Goal: Information Seeking & Learning: Learn about a topic

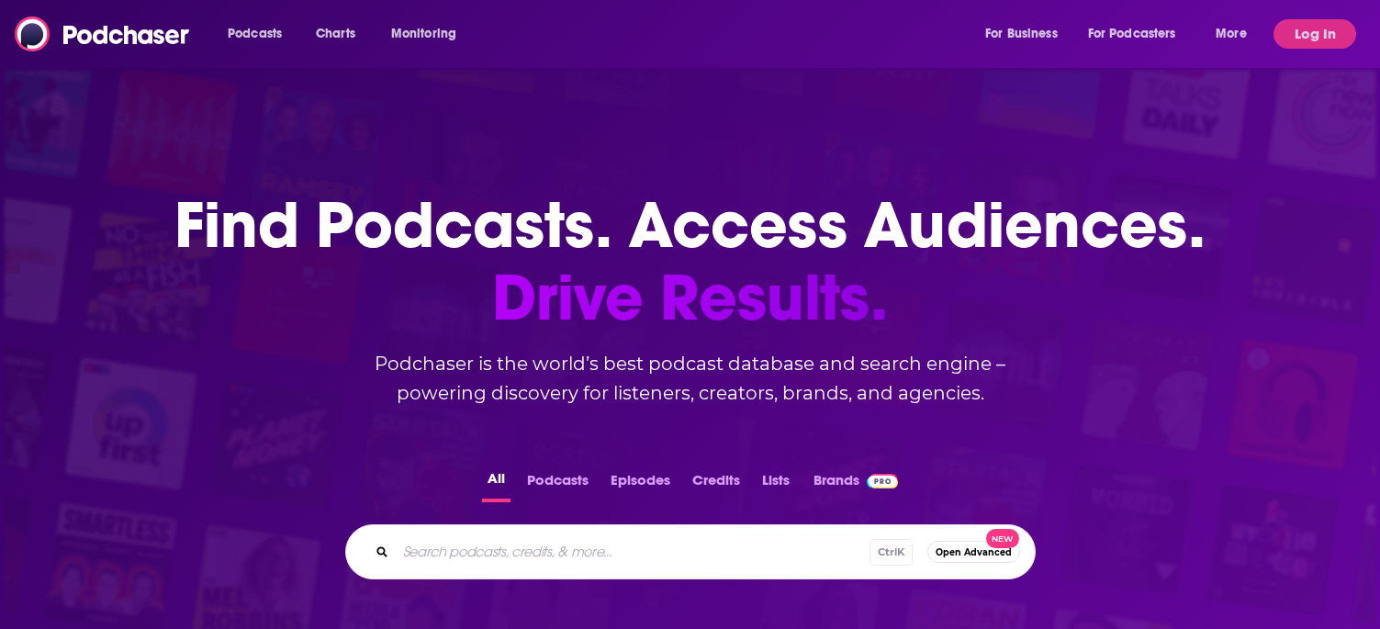
drag, startPoint x: 728, startPoint y: 525, endPoint x: 736, endPoint y: 531, distance: 9.9
click at [728, 527] on div "Ctrl K Open Advanced New" at bounding box center [690, 551] width 690 height 55
click at [752, 558] on input "Search podcasts, credits, & more..." at bounding box center [633, 551] width 474 height 29
type input "b"
type input "vibe check"
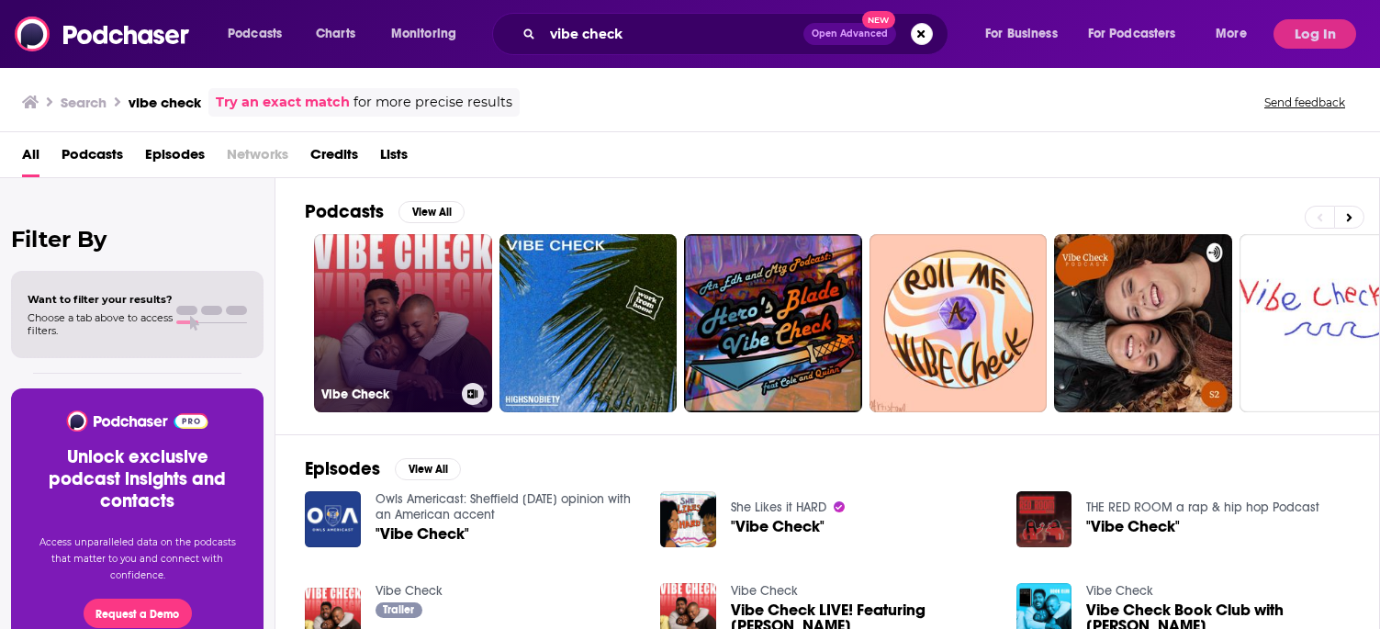
click at [349, 290] on link "Vibe Check" at bounding box center [403, 323] width 178 height 178
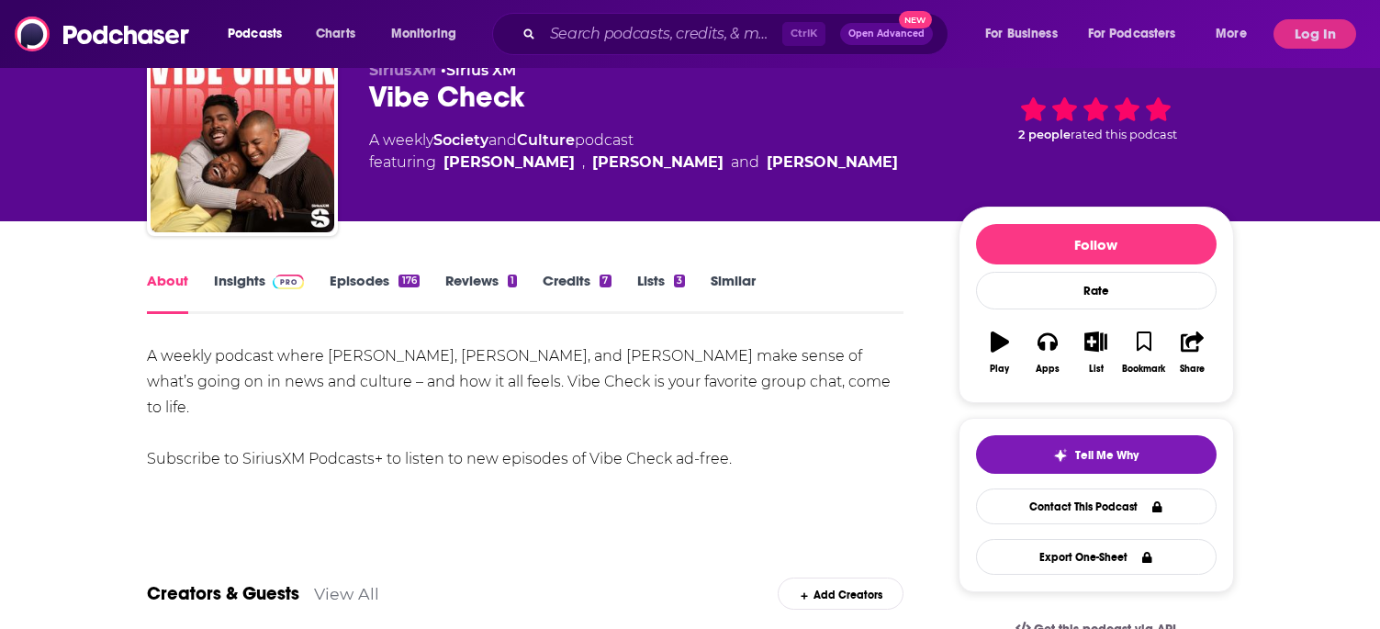
scroll to position [184, 0]
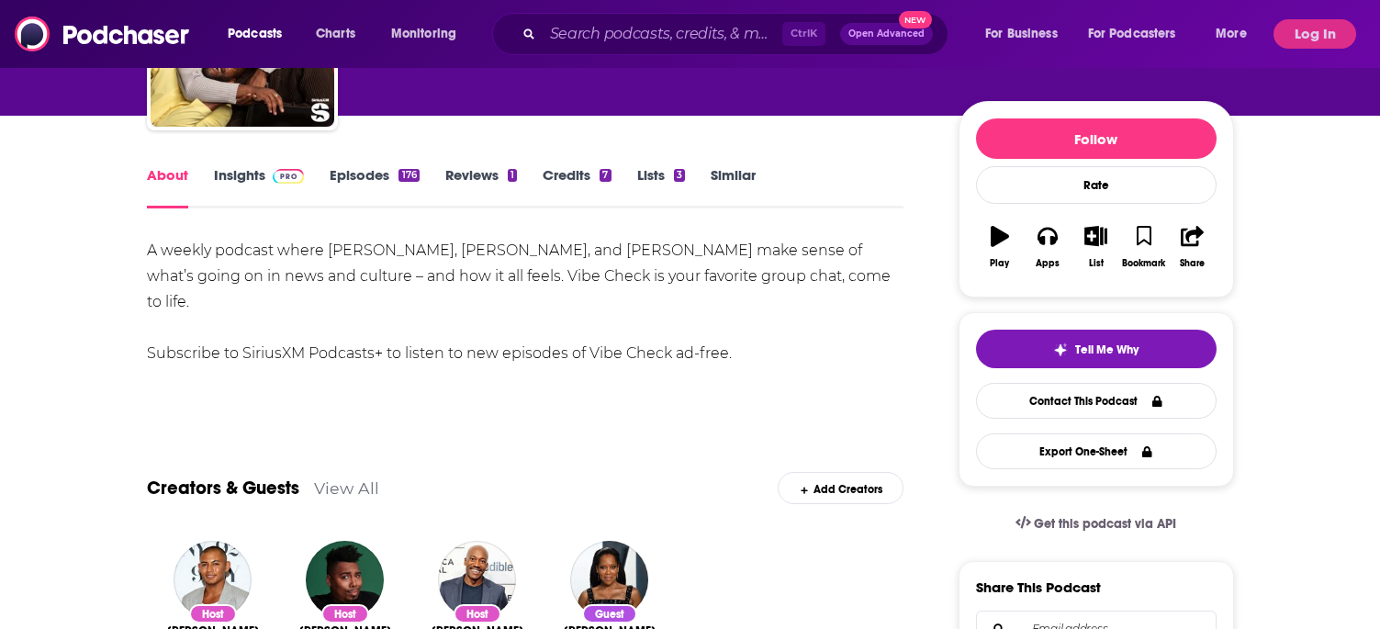
click at [231, 182] on link "Insights" at bounding box center [259, 187] width 91 height 42
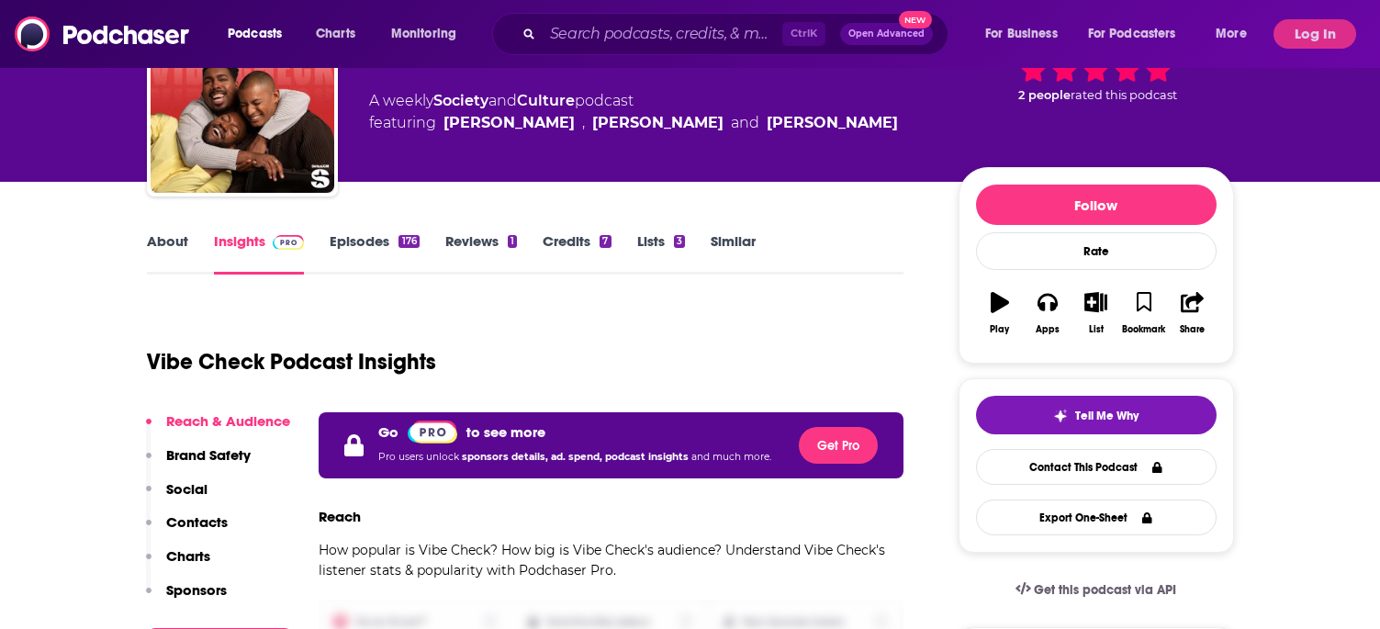
scroll to position [184, 0]
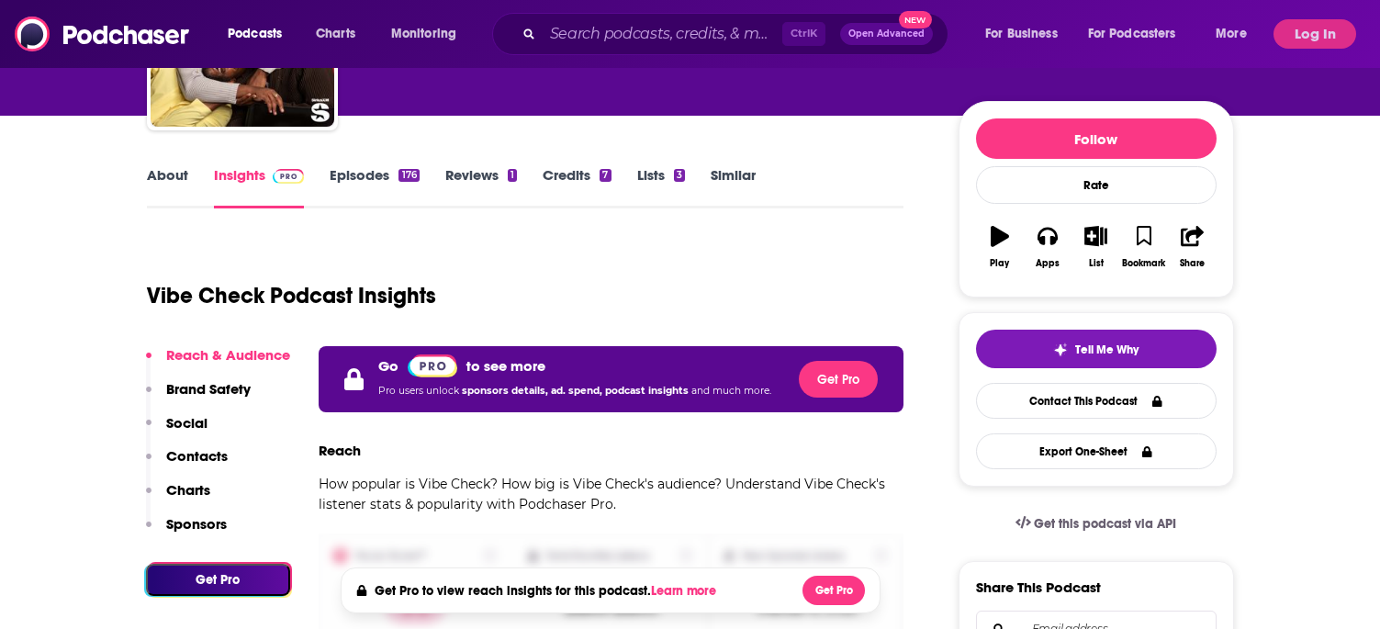
click at [375, 169] on link "Episodes 176" at bounding box center [374, 187] width 89 height 42
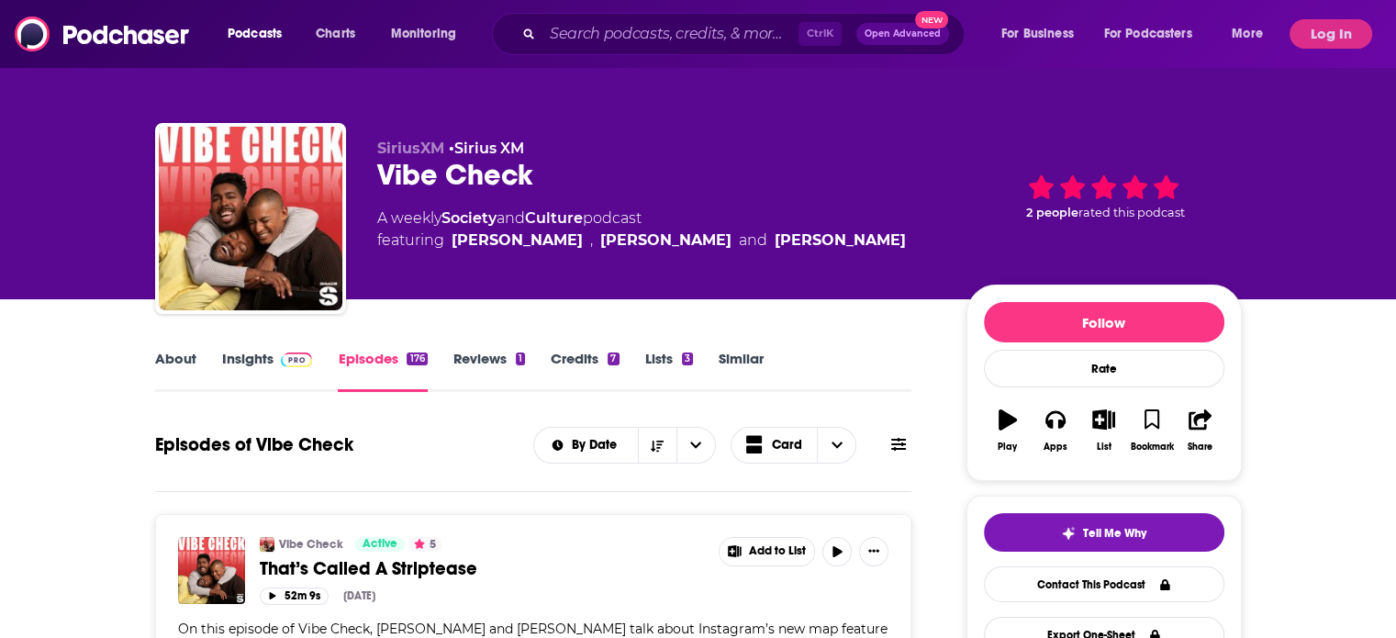
click at [260, 348] on div "About Insights Episodes 176 Reviews 1 Credits 7 Lists 3 Similar" at bounding box center [533, 369] width 757 height 45
click at [255, 354] on link "Insights" at bounding box center [267, 371] width 91 height 42
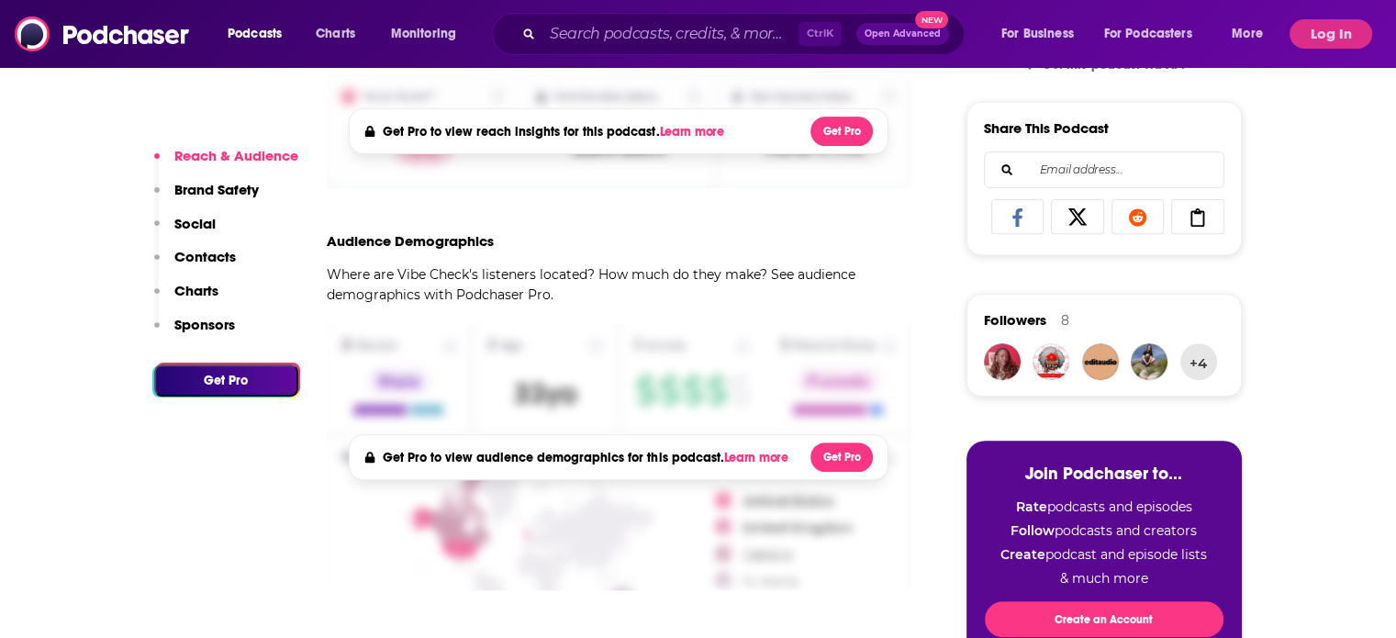
scroll to position [826, 0]
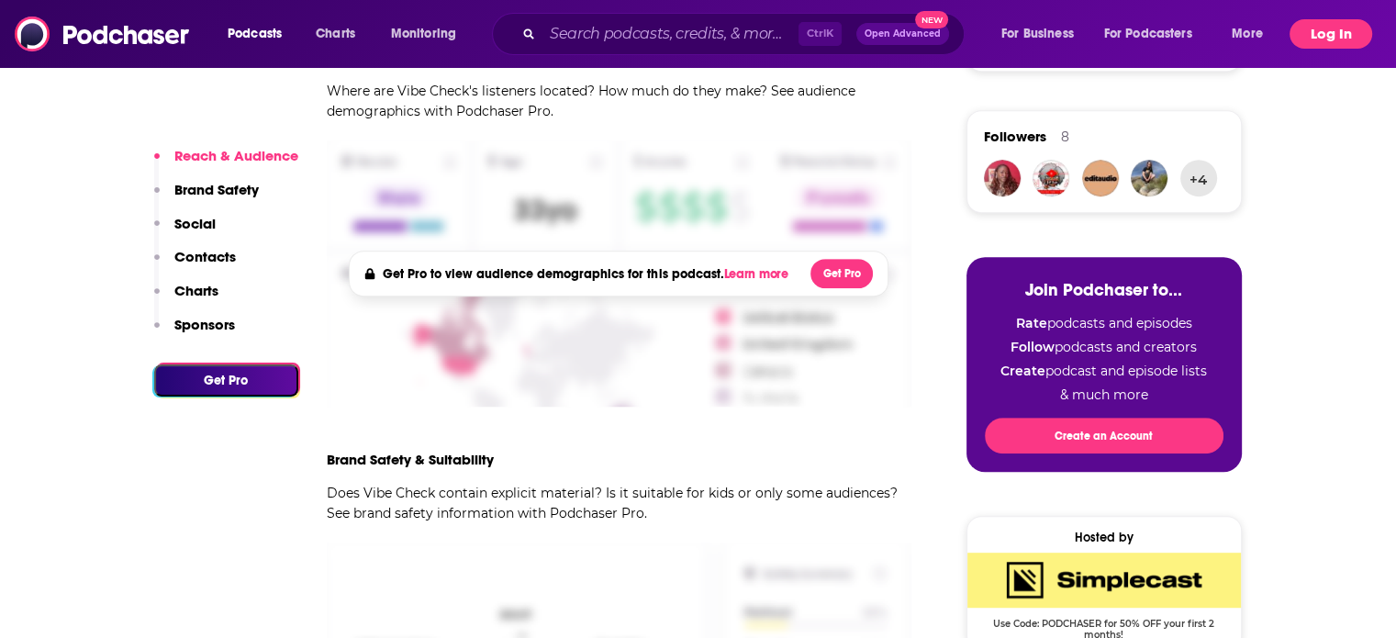
click at [1316, 46] on button "Log In" at bounding box center [1331, 33] width 83 height 29
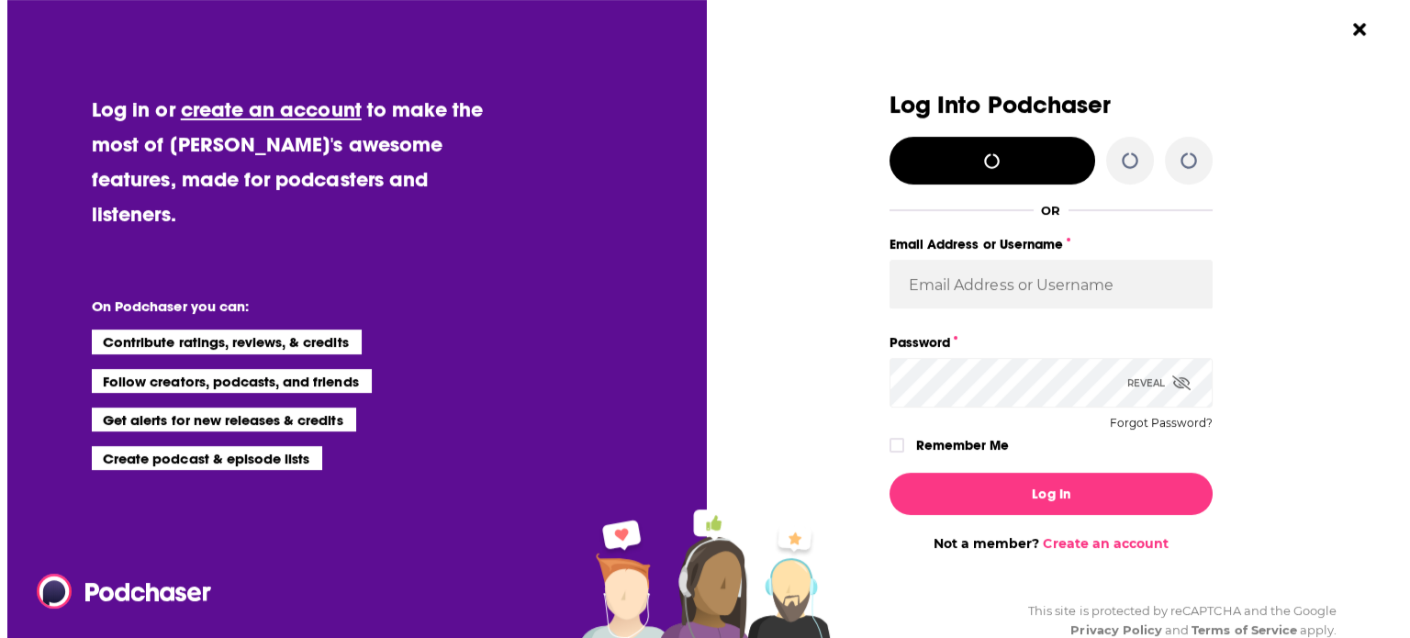
scroll to position [0, 0]
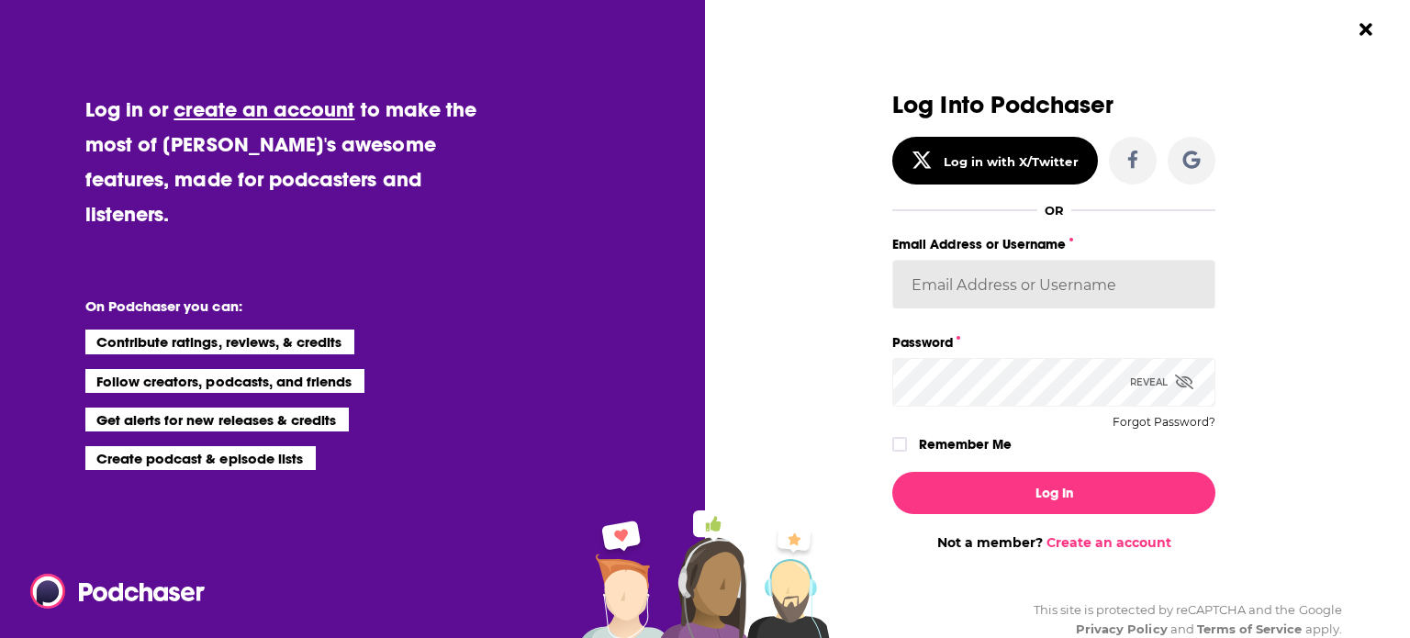
type input "kathrynwhite"
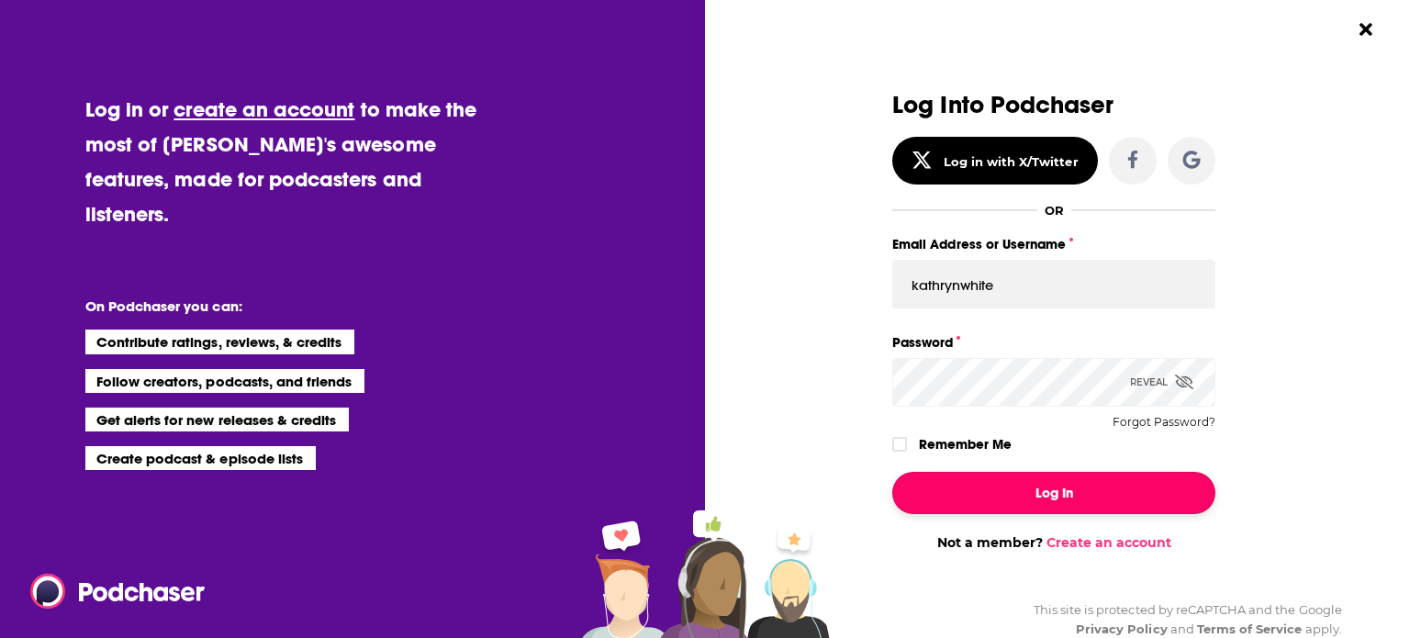
click at [1038, 485] on button "Log In" at bounding box center [1053, 493] width 323 height 42
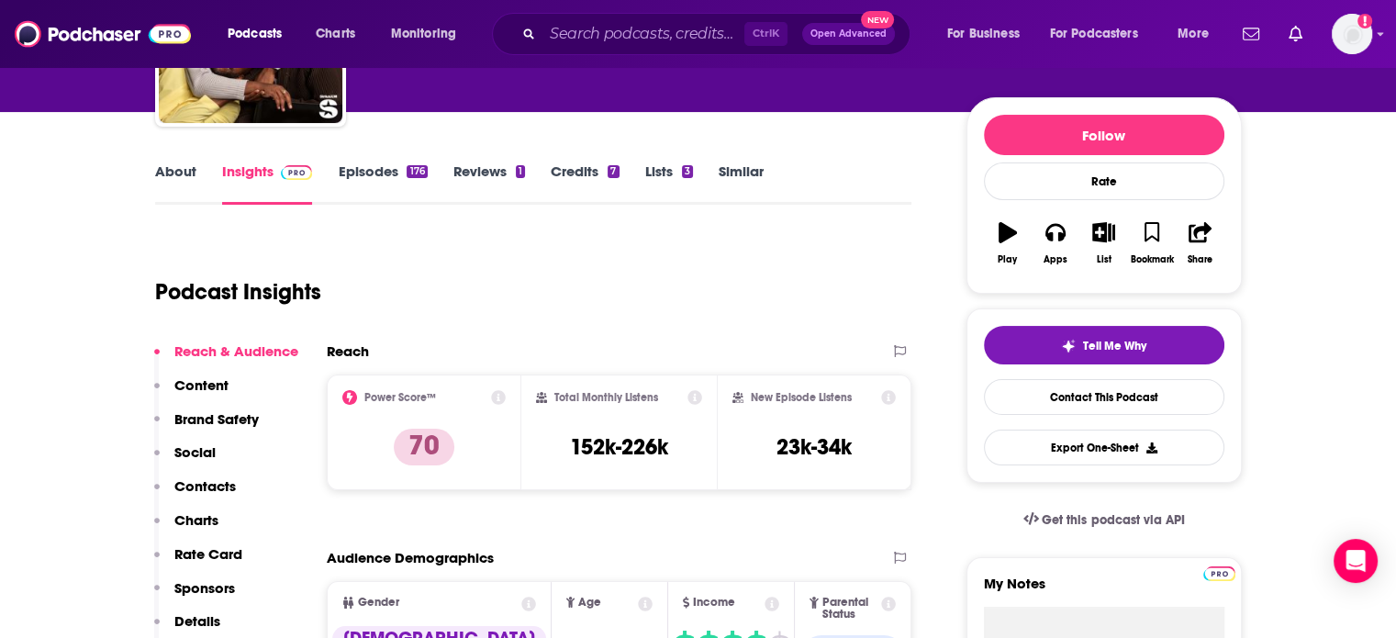
scroll to position [367, 0]
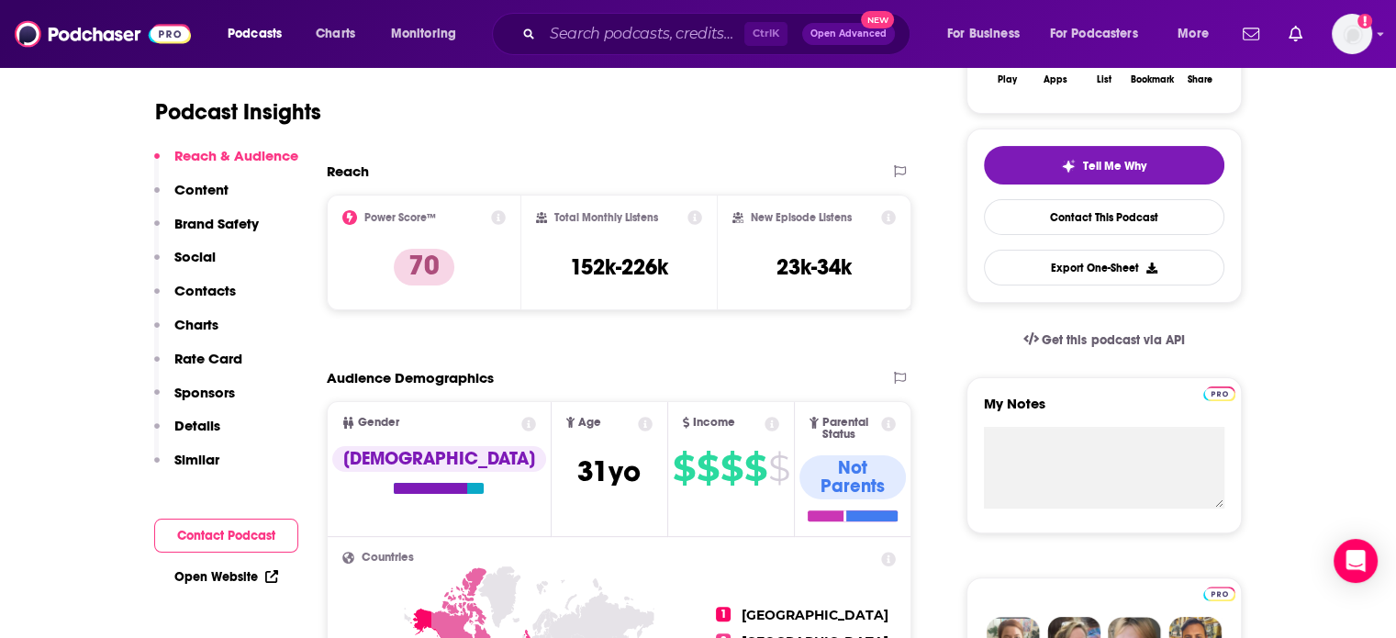
click at [220, 401] on p "Sponsors" at bounding box center [204, 392] width 61 height 17
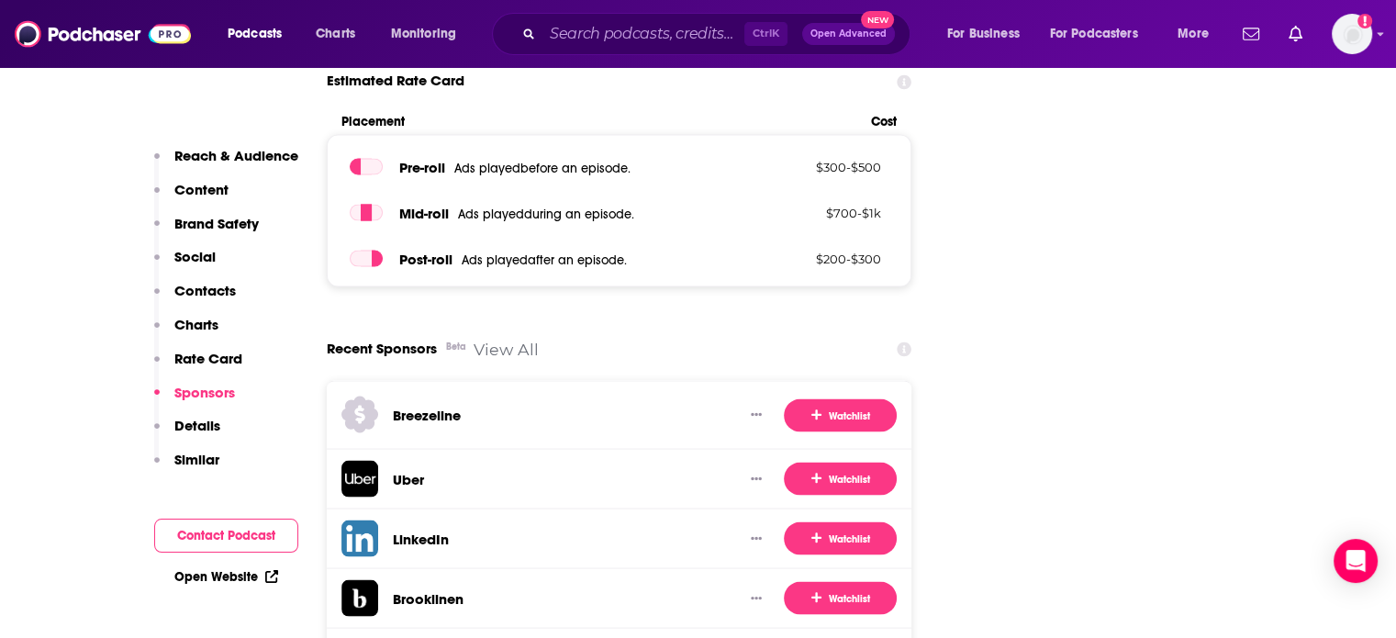
scroll to position [3411, 0]
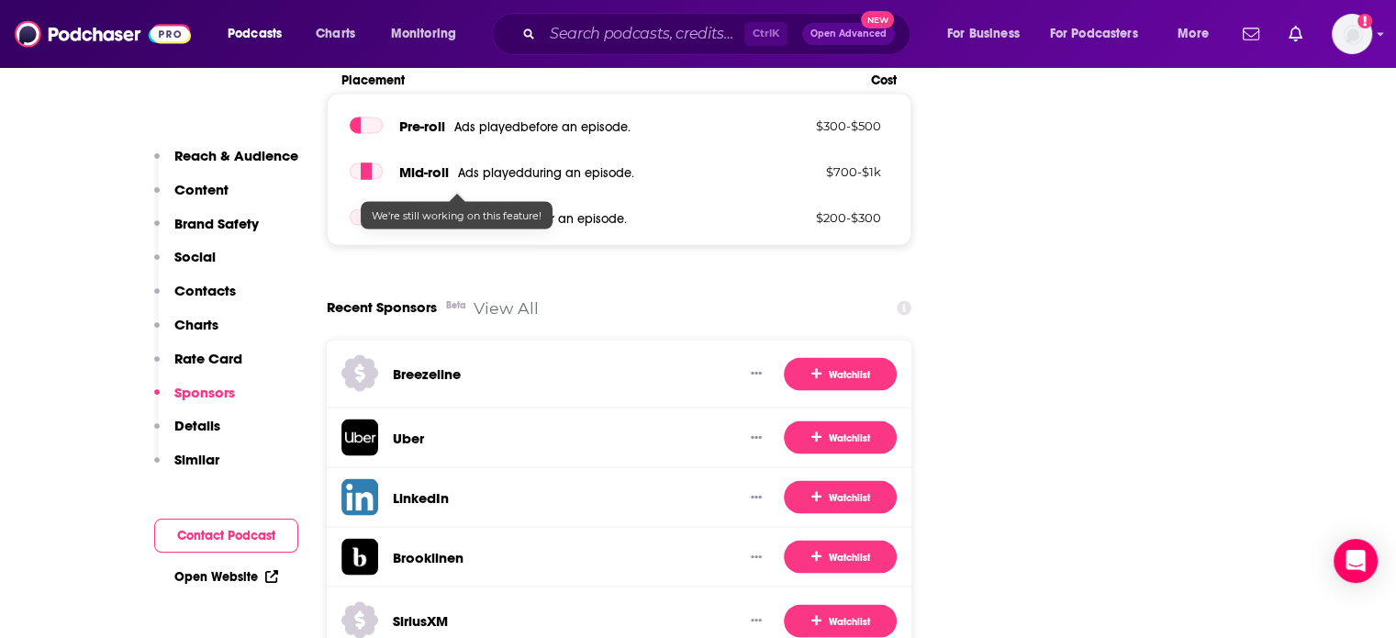
click at [498, 297] on link "View All" at bounding box center [506, 306] width 65 height 19
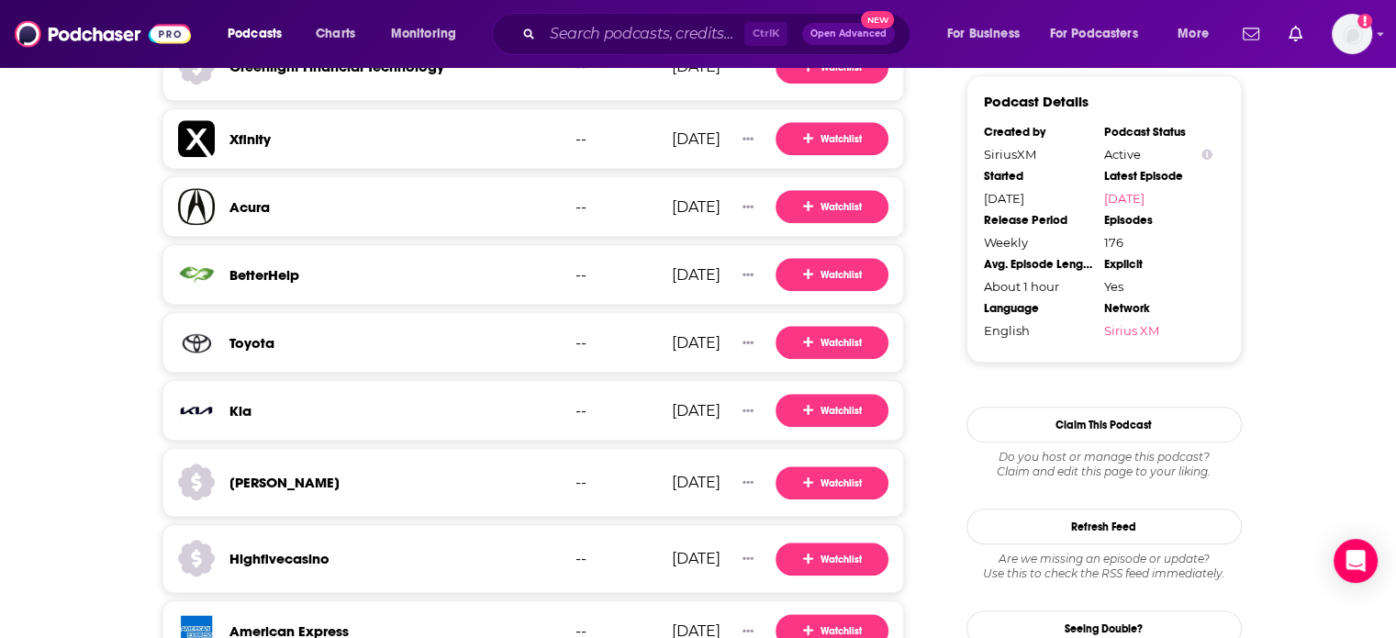
scroll to position [1921, 0]
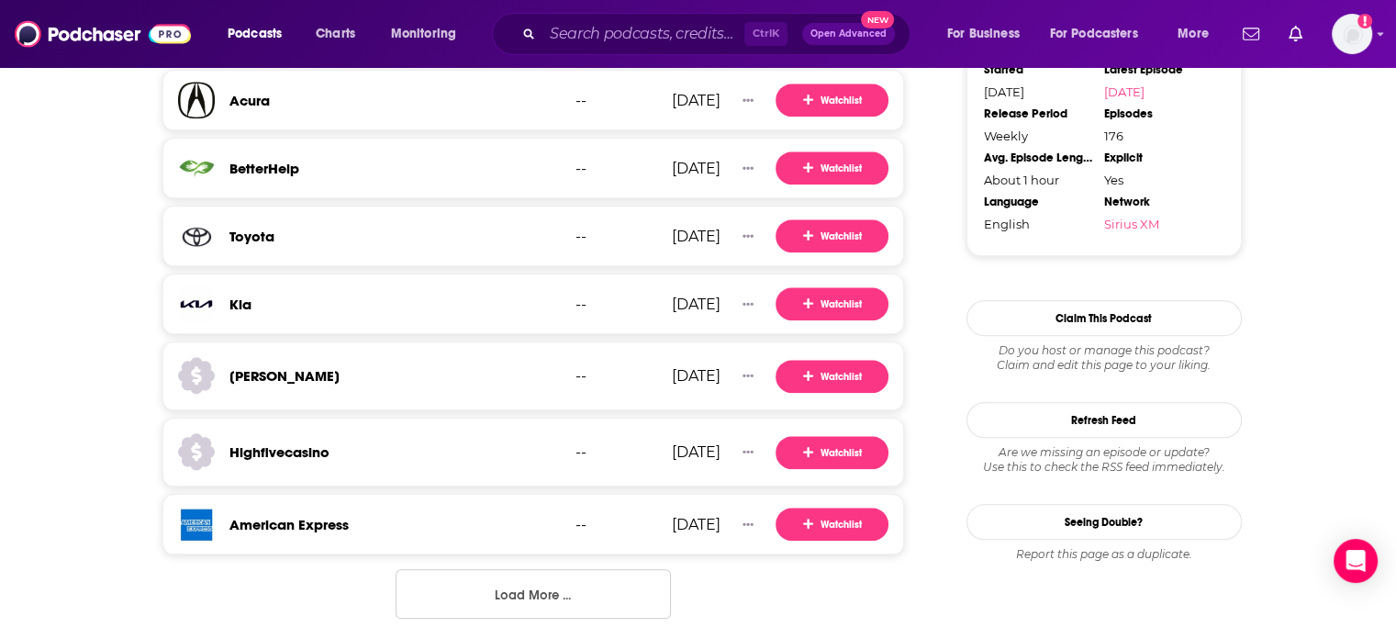
click at [481, 573] on button "Load More ..." at bounding box center [533, 594] width 275 height 50
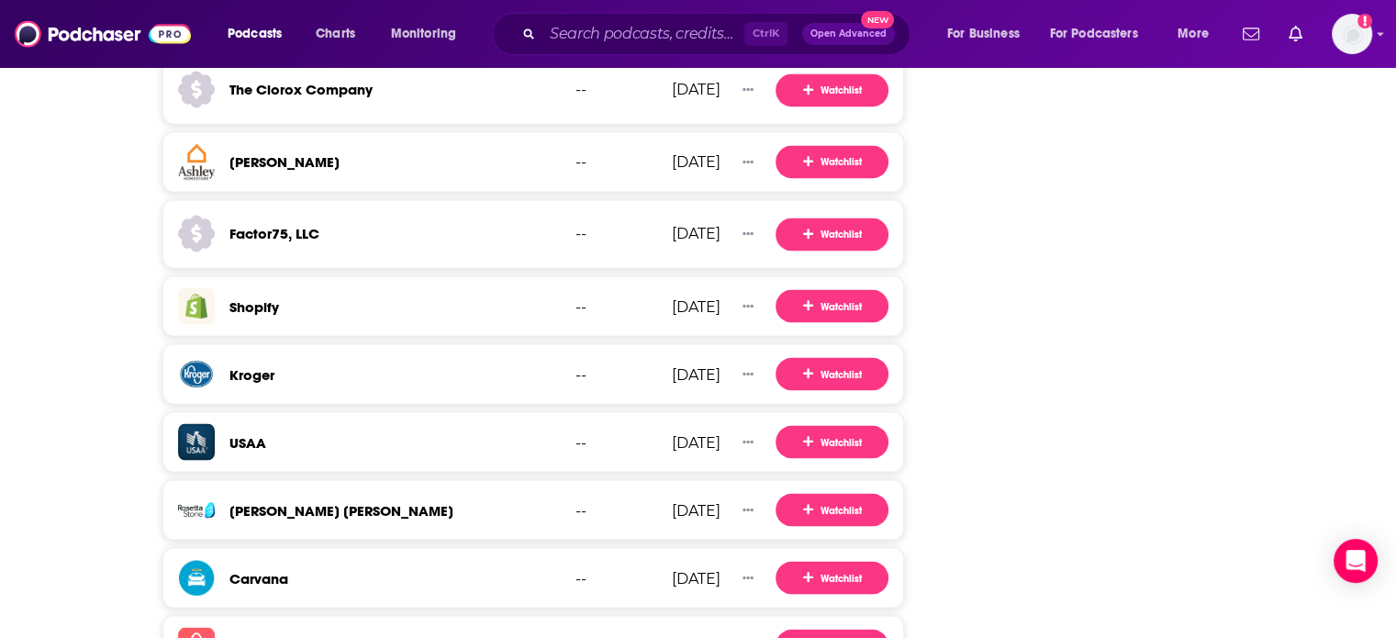
scroll to position [0, 0]
